Goal: Navigation & Orientation: Go to known website

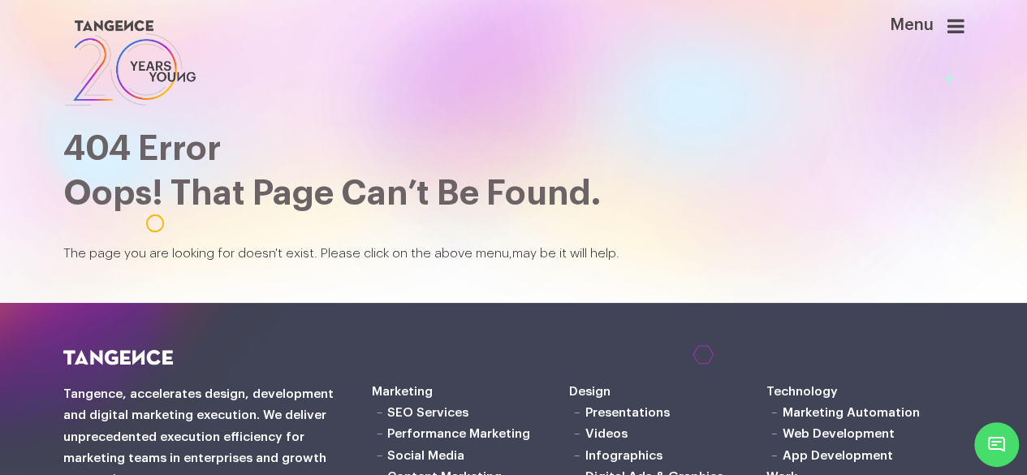
drag, startPoint x: 318, startPoint y: 2, endPoint x: 196, endPoint y: 309, distance: 331.3
click at [196, 303] on section "404 Error Oops! That page can’t be found. The page you are looking for doesn't …" at bounding box center [513, 151] width 1027 height 303
click at [125, 46] on img at bounding box center [130, 62] width 135 height 93
